Goal: Find specific page/section

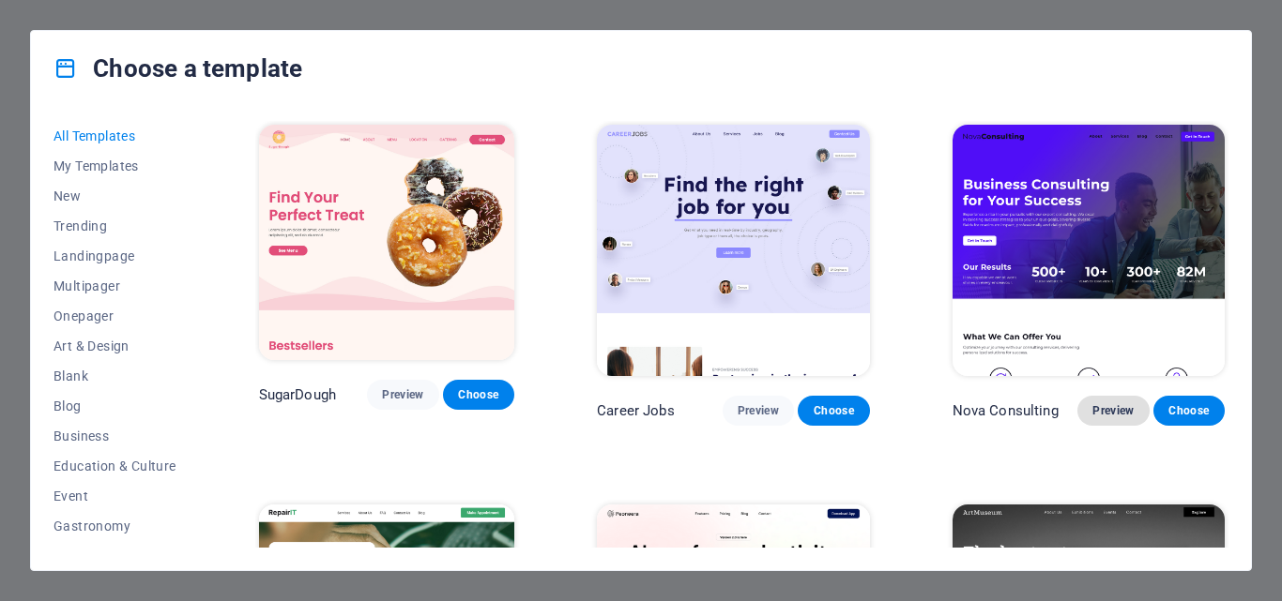
click at [1109, 403] on span "Preview" at bounding box center [1112, 410] width 41 height 15
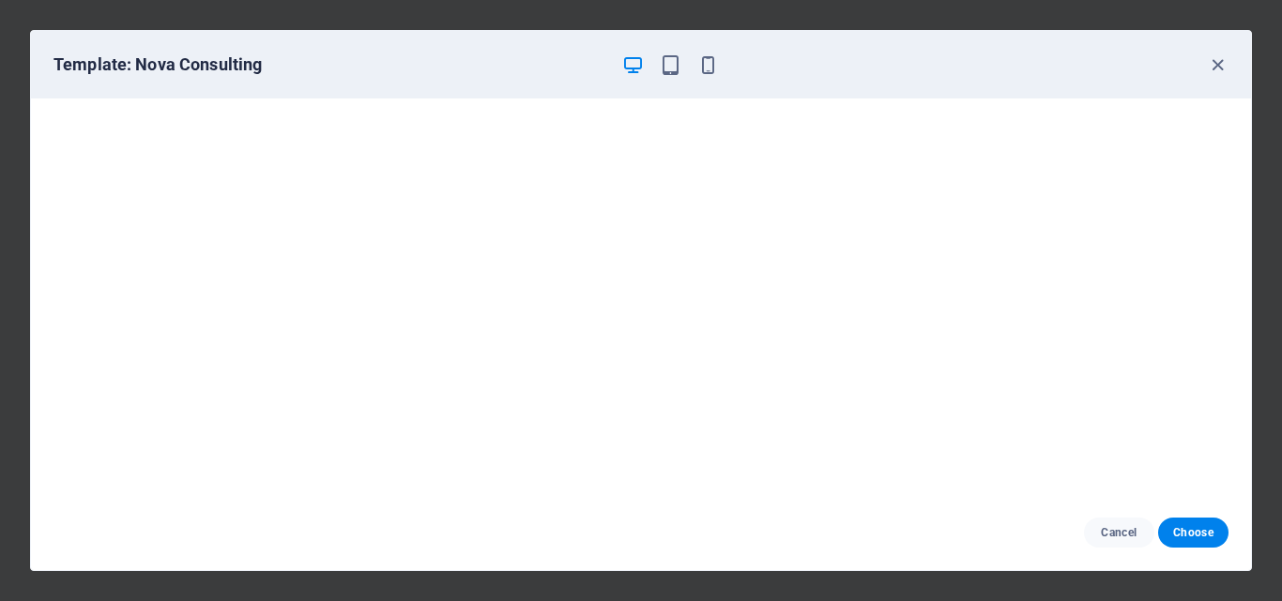
scroll to position [5, 0]
click at [1122, 535] on span "Cancel" at bounding box center [1119, 532] width 40 height 15
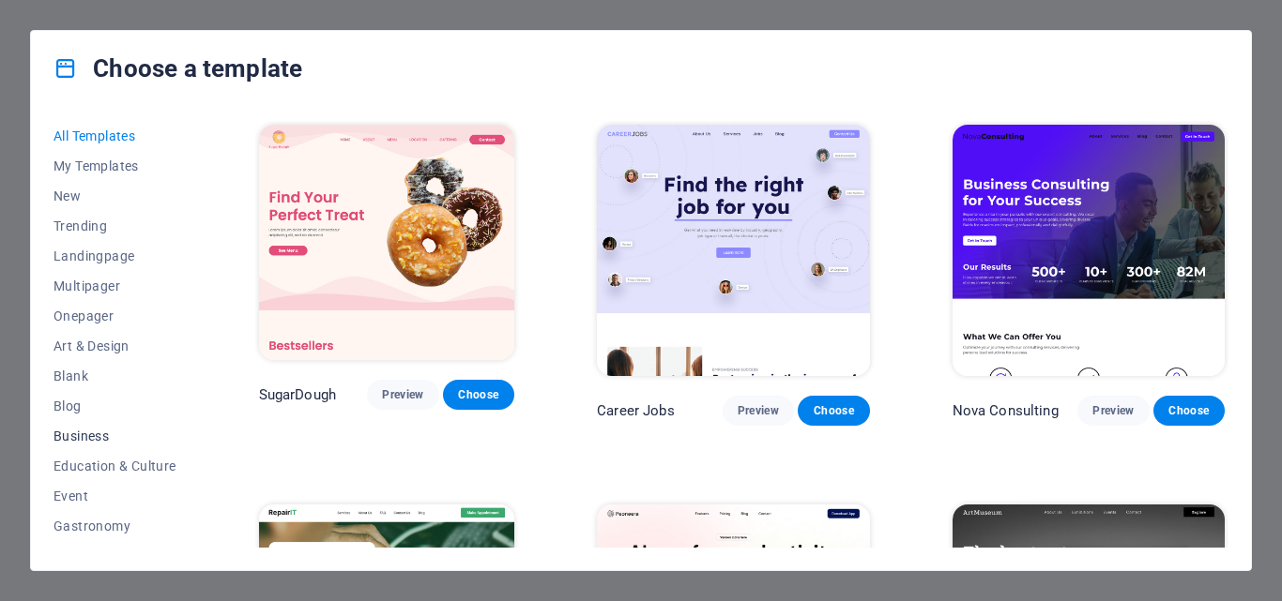
click at [90, 432] on span "Business" at bounding box center [114, 436] width 123 height 15
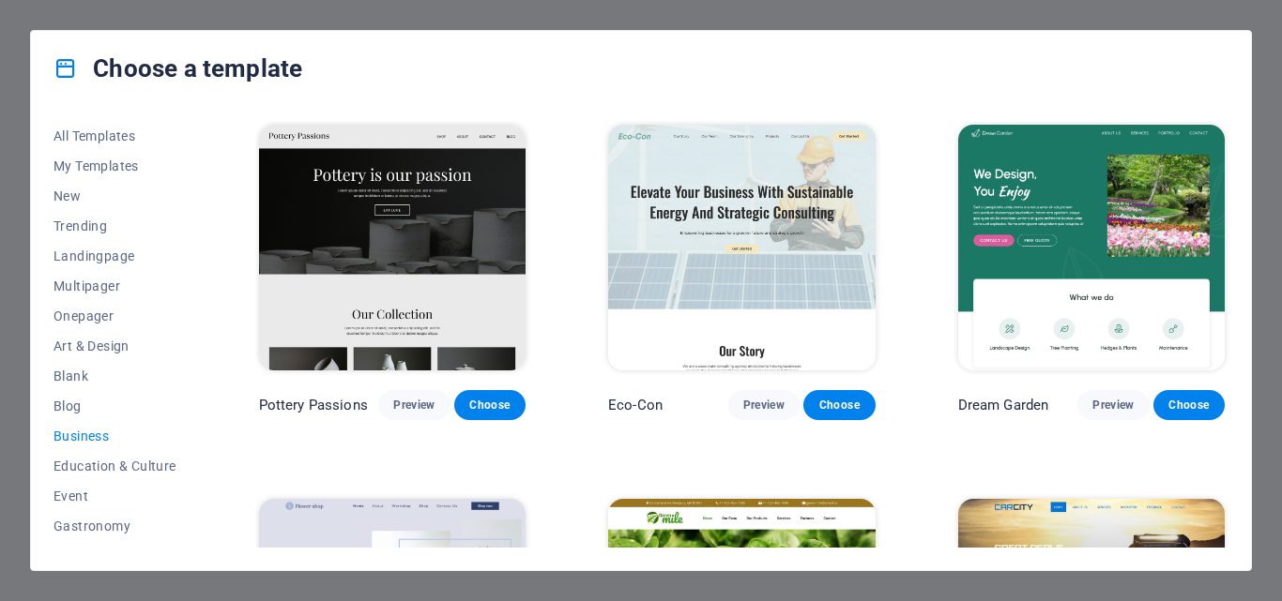
click at [403, 201] on img at bounding box center [392, 248] width 266 height 246
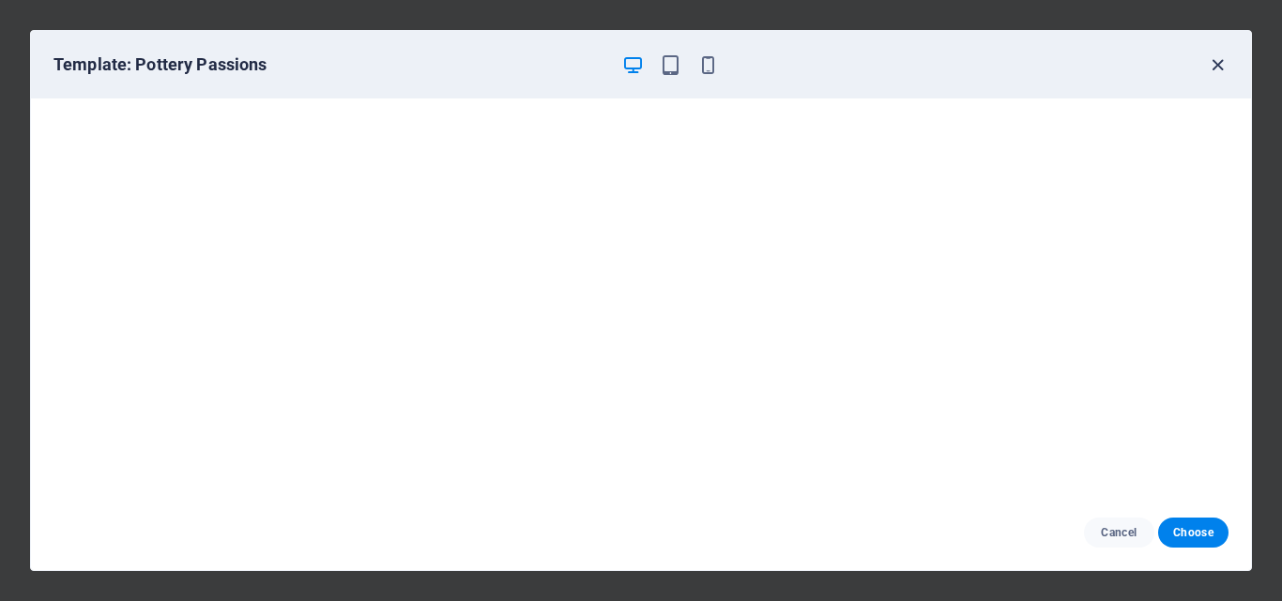
click at [1220, 66] on icon "button" at bounding box center [1218, 65] width 22 height 22
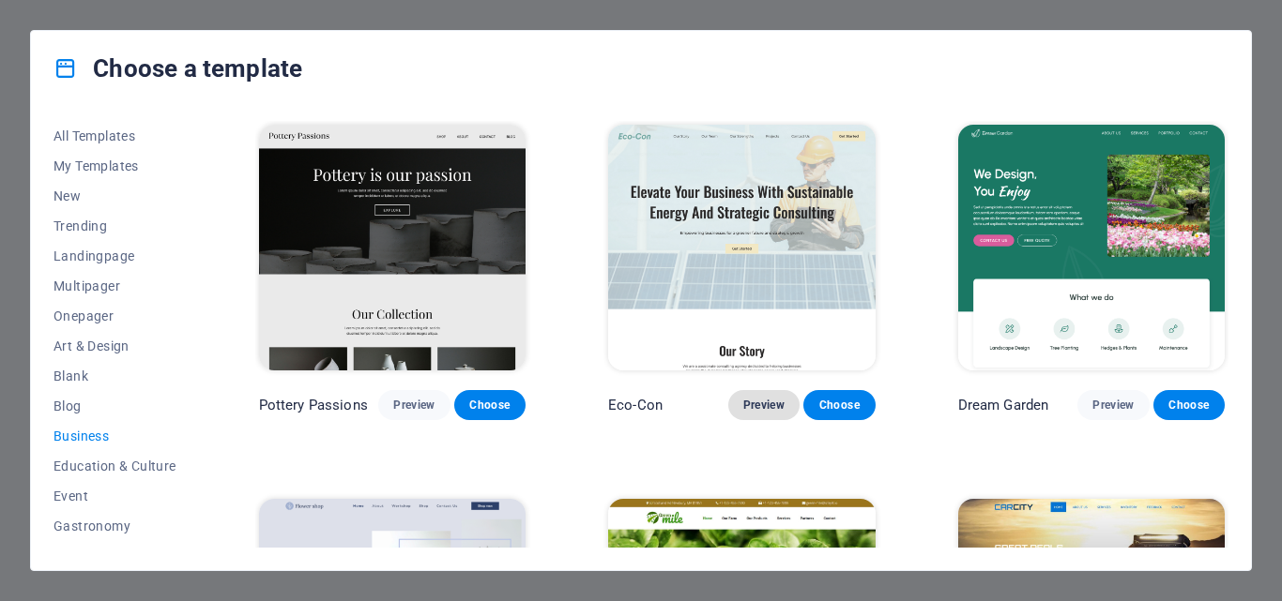
click at [770, 403] on span "Preview" at bounding box center [763, 405] width 41 height 15
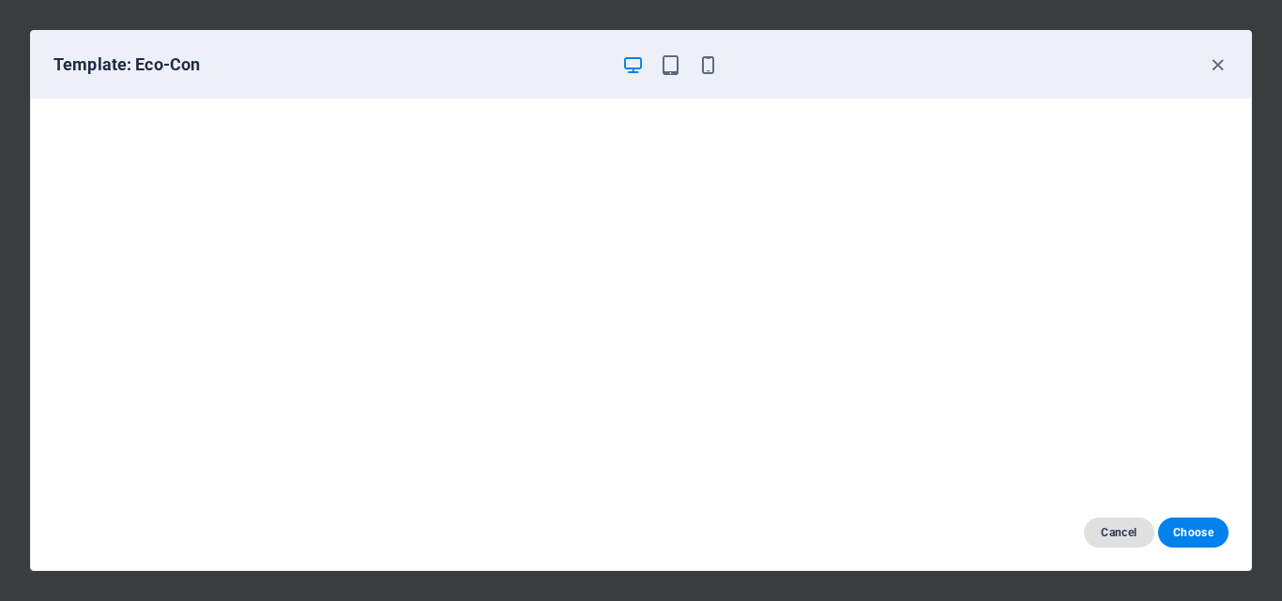
click at [1107, 533] on span "Cancel" at bounding box center [1119, 532] width 40 height 15
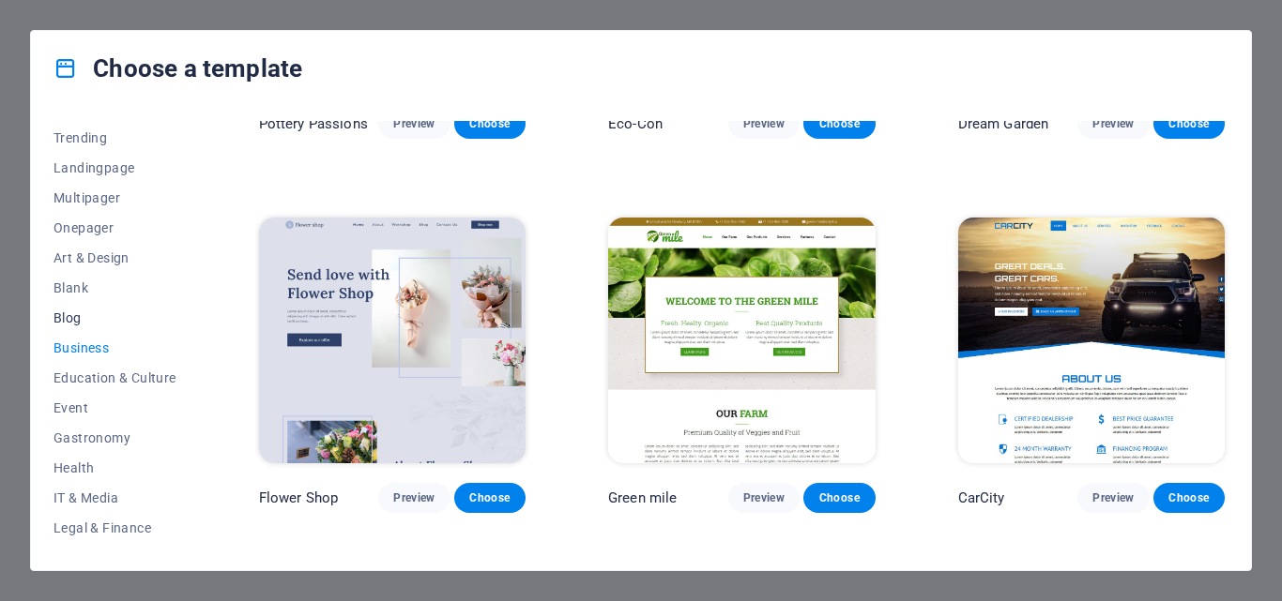
scroll to position [94, 0]
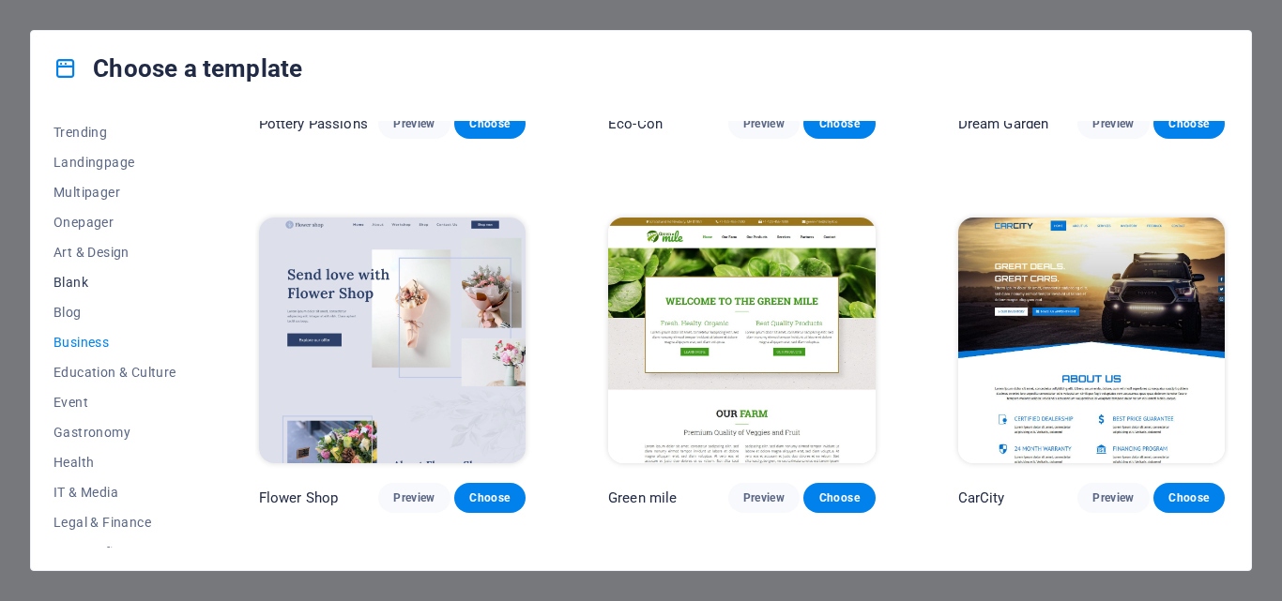
click at [77, 285] on span "Blank" at bounding box center [114, 282] width 123 height 15
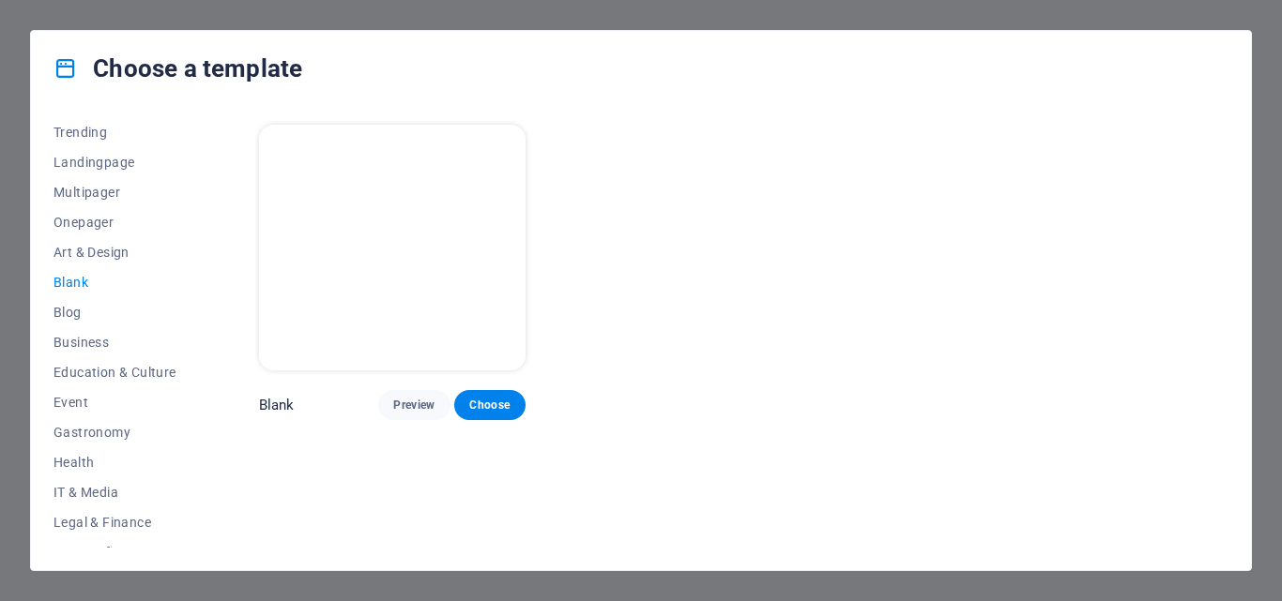
click at [1260, 23] on div "Choose a template All Templates My Templates New Trending Landingpage Multipage…" at bounding box center [641, 300] width 1282 height 601
